Goal: Transaction & Acquisition: Purchase product/service

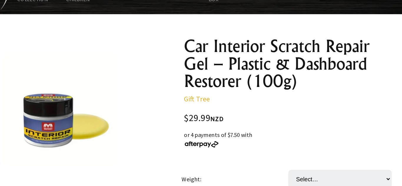
scroll to position [23, 0]
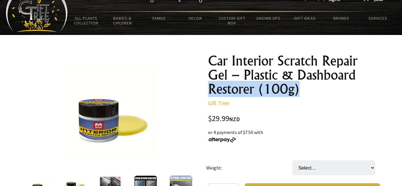
drag, startPoint x: 302, startPoint y: 92, endPoint x: 202, endPoint y: 82, distance: 99.7
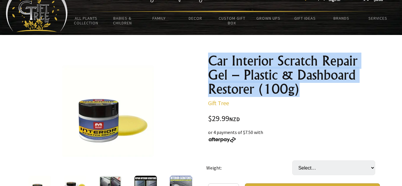
drag, startPoint x: 209, startPoint y: 61, endPoint x: 303, endPoint y: 89, distance: 98.7
click at [303, 89] on h1 "Car Interior Scratch Repair Gel – Plastic & Dashboard Restorer (100g)" at bounding box center [294, 75] width 172 height 42
copy h1 "Car Interior Scratch Repair Gel – Plastic & Dashboard Restorer (100g)"
